Goal: Navigation & Orientation: Understand site structure

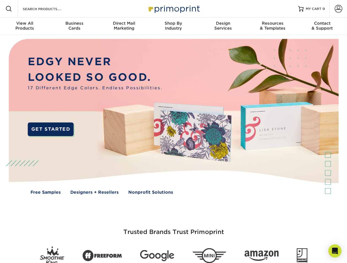
click at [173, 132] on img at bounding box center [173, 121] width 343 height 172
click at [9, 9] on span at bounding box center [8, 8] width 7 height 7
click at [338, 9] on span at bounding box center [338, 9] width 8 height 8
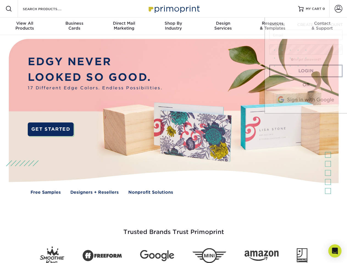
click at [25, 26] on div "View All Products" at bounding box center [24, 26] width 49 height 10
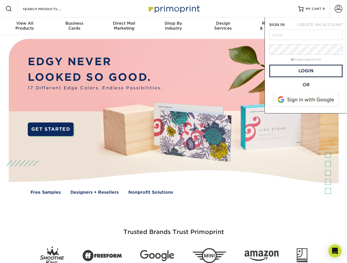
click at [74, 26] on div "Business Cards" at bounding box center [73, 26] width 49 height 10
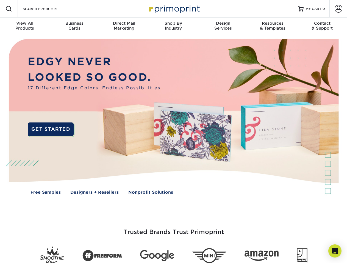
click at [124, 26] on div "Direct Mail Marketing" at bounding box center [123, 26] width 49 height 10
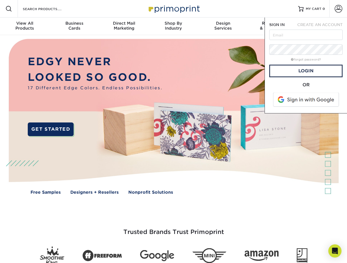
click at [173, 26] on div "Shop By Industry" at bounding box center [172, 26] width 49 height 10
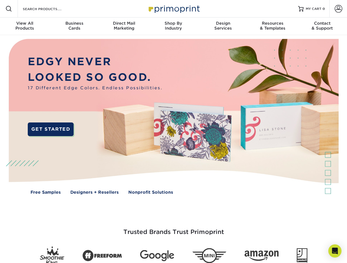
click at [223, 26] on div "Design Services" at bounding box center [222, 26] width 49 height 10
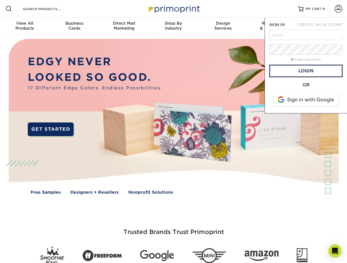
click at [272, 26] on span "SIGN IN" at bounding box center [276, 25] width 15 height 4
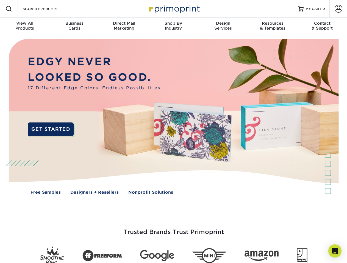
click at [322, 26] on div "Contact & Support" at bounding box center [321, 26] width 49 height 10
